Goal: Find specific page/section: Find specific page/section

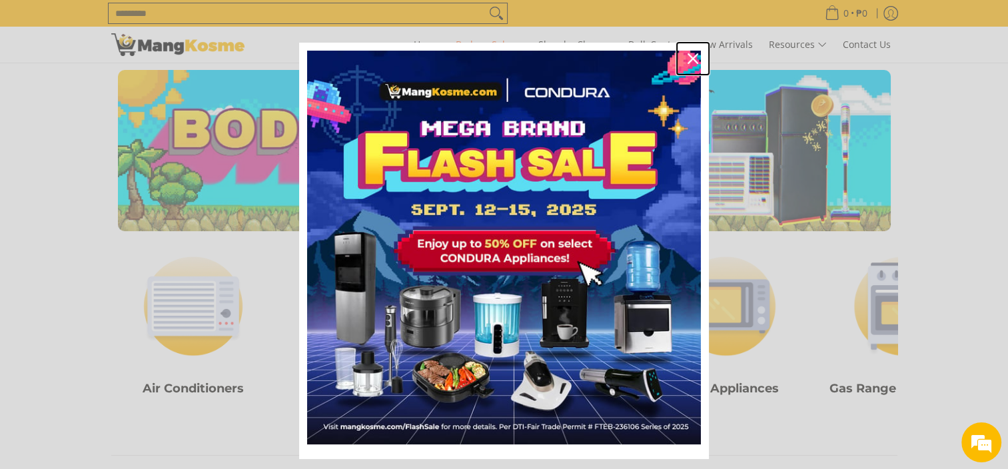
click at [688, 61] on icon "close icon" at bounding box center [693, 58] width 11 height 11
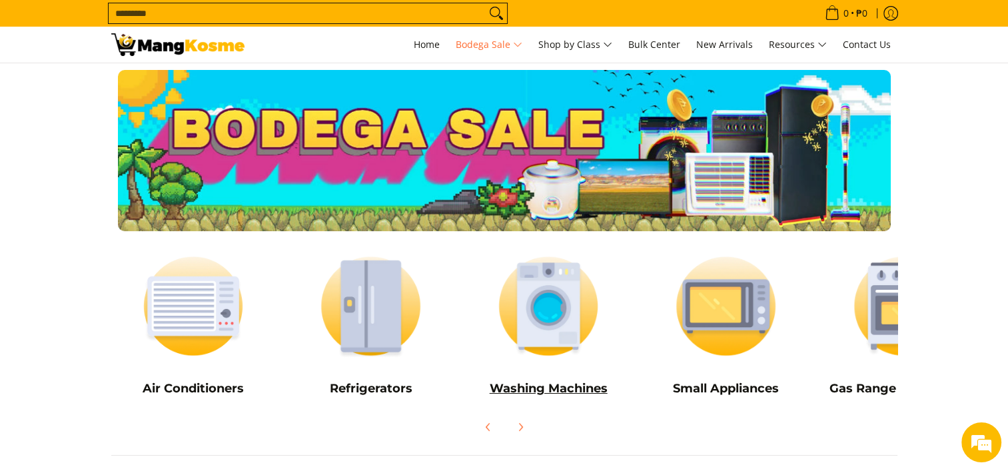
click at [560, 389] on h5 "Washing Machines" at bounding box center [548, 388] width 165 height 15
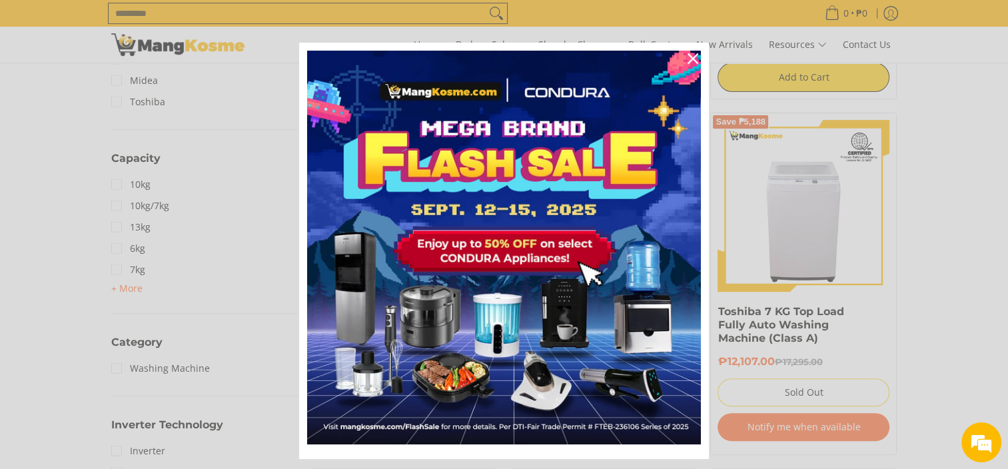
scroll to position [529, 0]
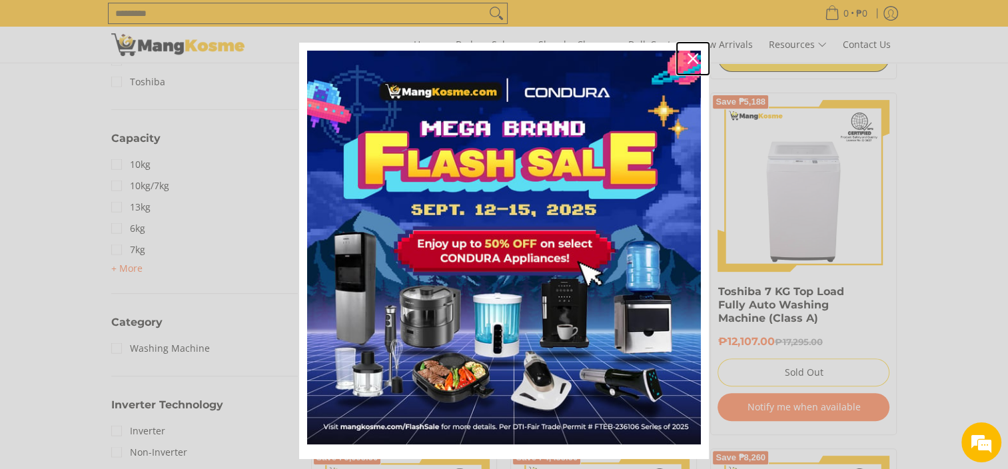
click at [688, 53] on icon "close icon" at bounding box center [693, 58] width 11 height 11
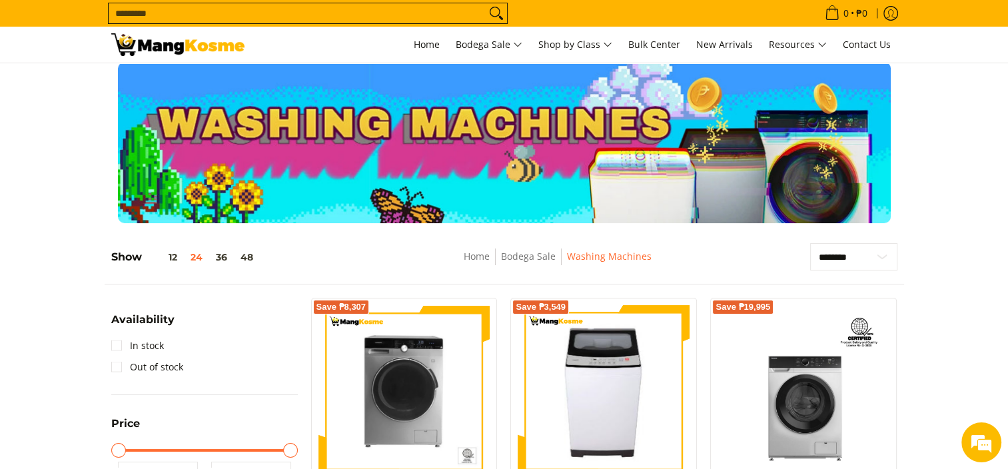
scroll to position [0, 0]
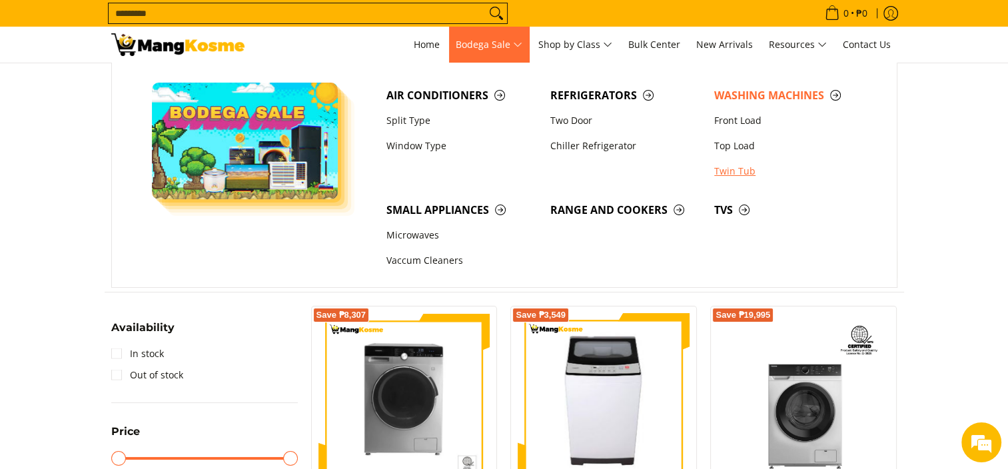
click at [736, 173] on link "Twin Tub" at bounding box center [790, 171] width 164 height 25
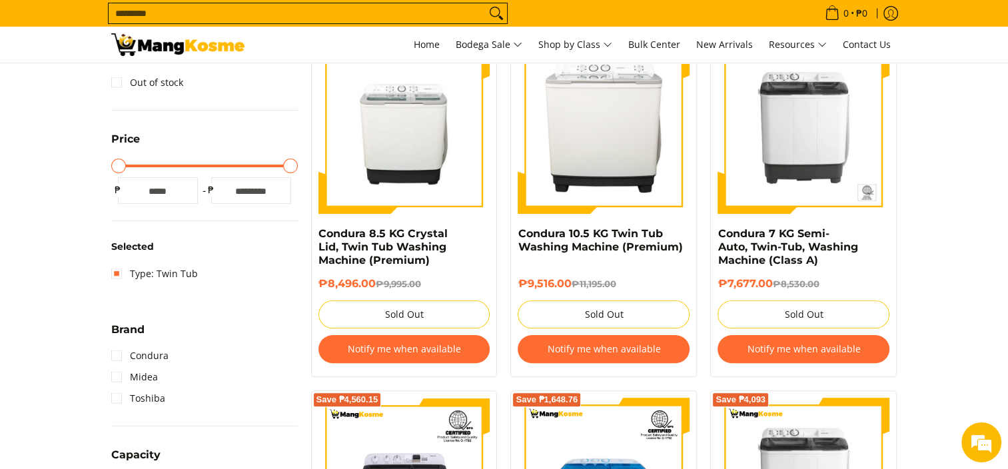
scroll to position [272, 0]
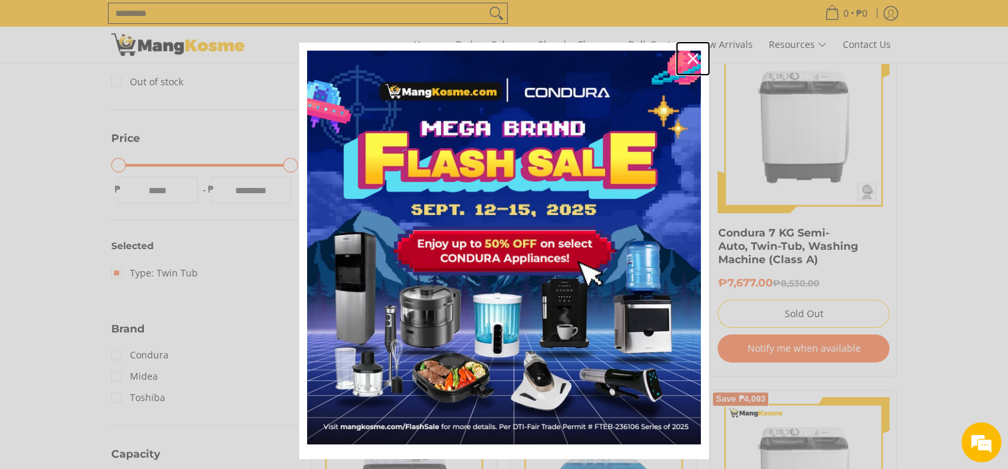
click at [690, 63] on icon "close icon" at bounding box center [693, 58] width 11 height 11
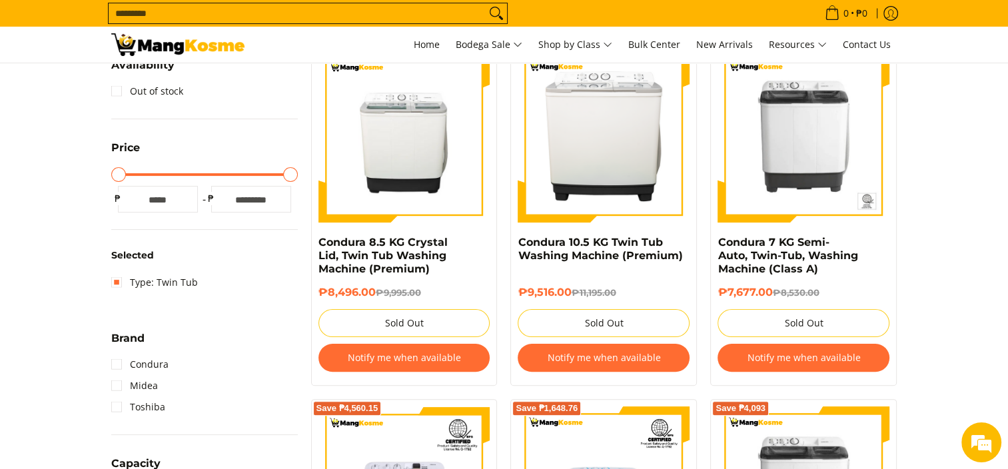
scroll to position [0, 0]
